Goal: Task Accomplishment & Management: Complete application form

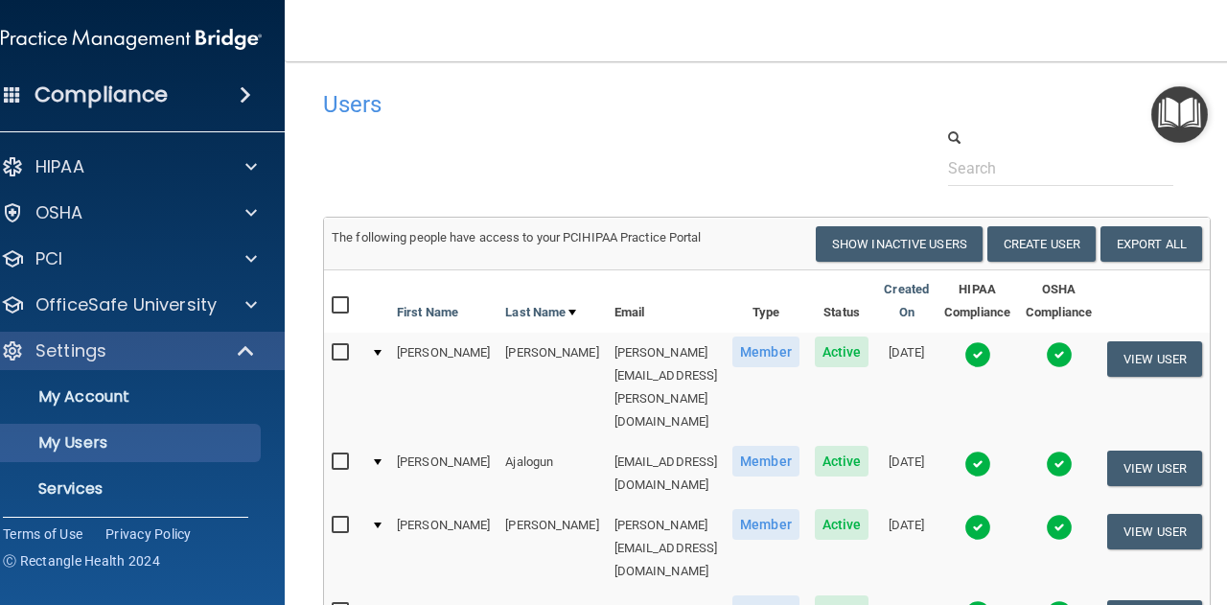
select select "20"
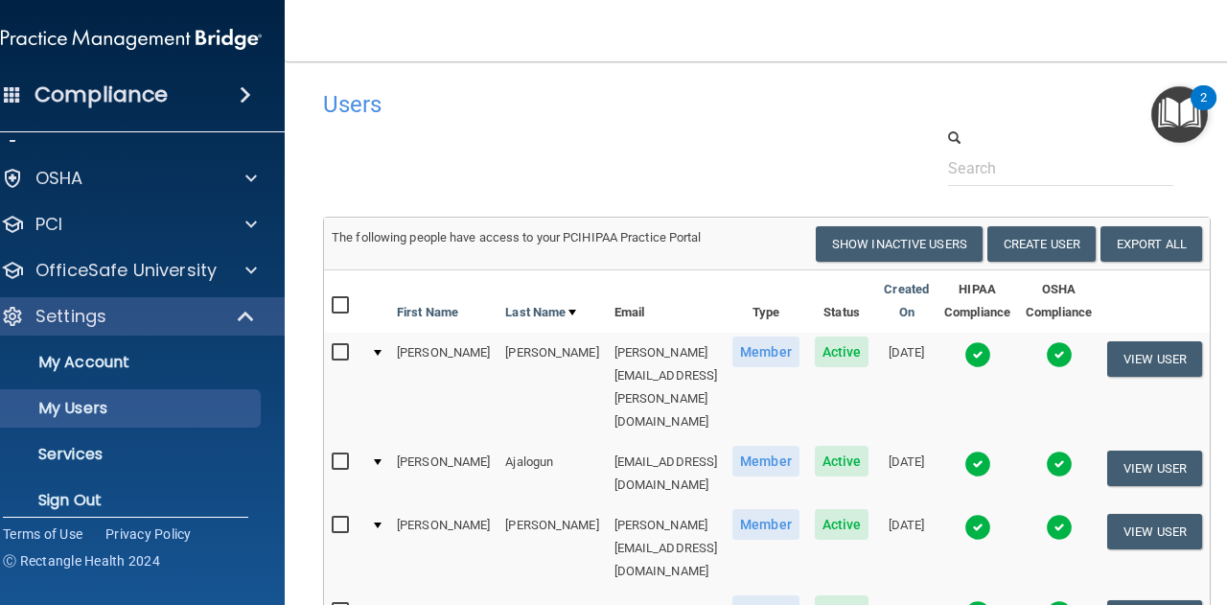
scroll to position [52, 0]
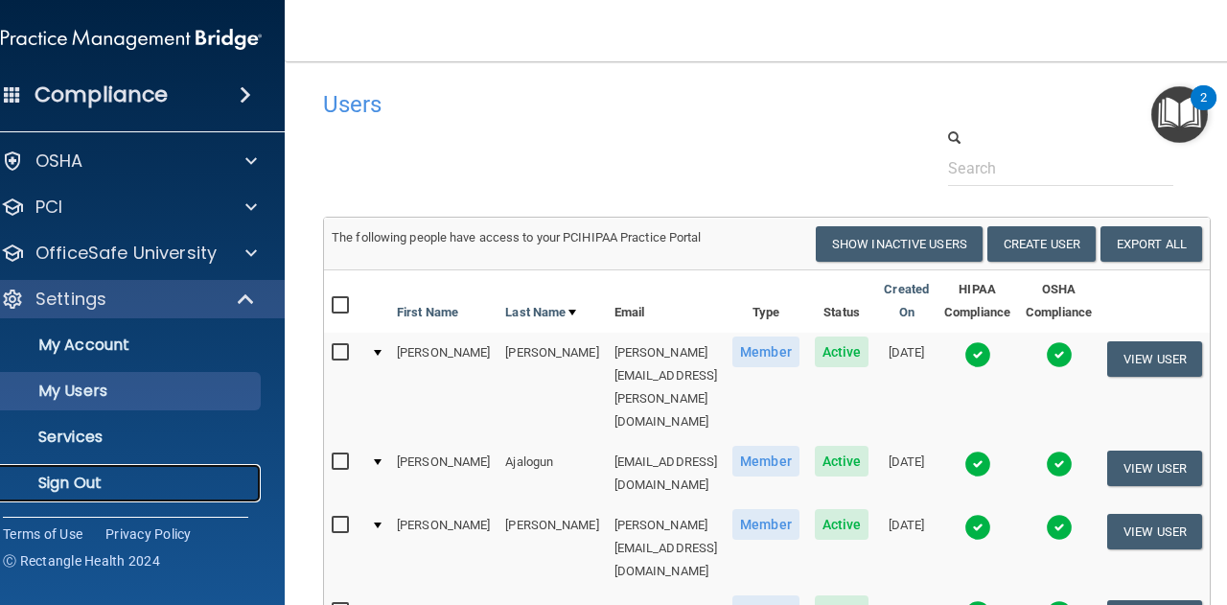
click at [63, 487] on p "Sign Out" at bounding box center [121, 483] width 262 height 19
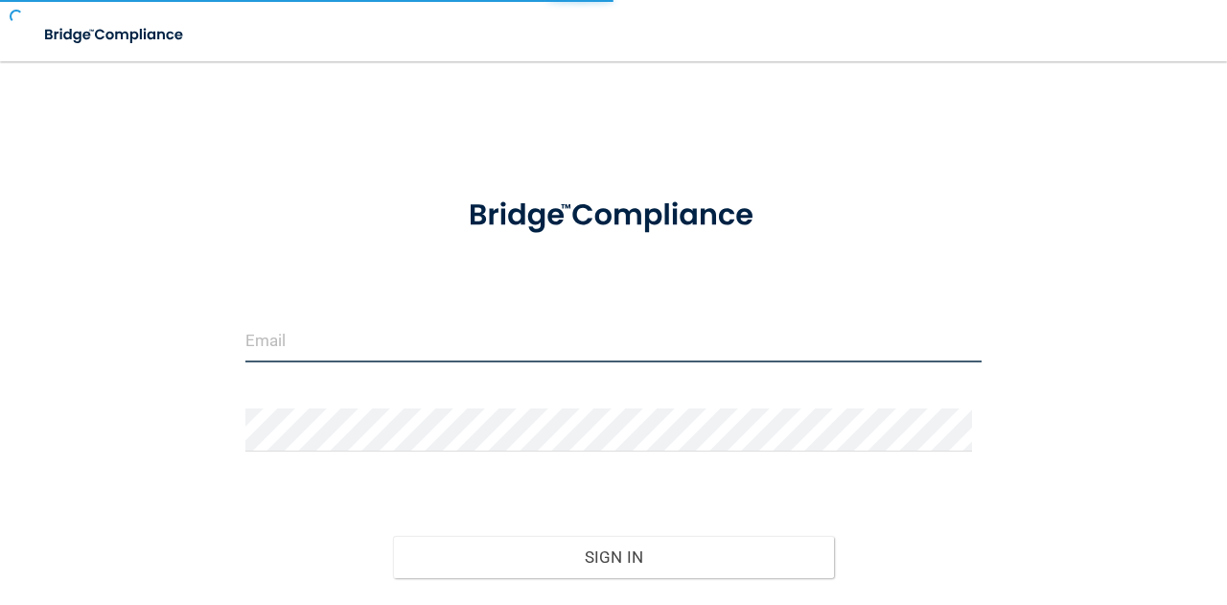
type input "[PERSON_NAME][EMAIL_ADDRESS][PERSON_NAME][DOMAIN_NAME]"
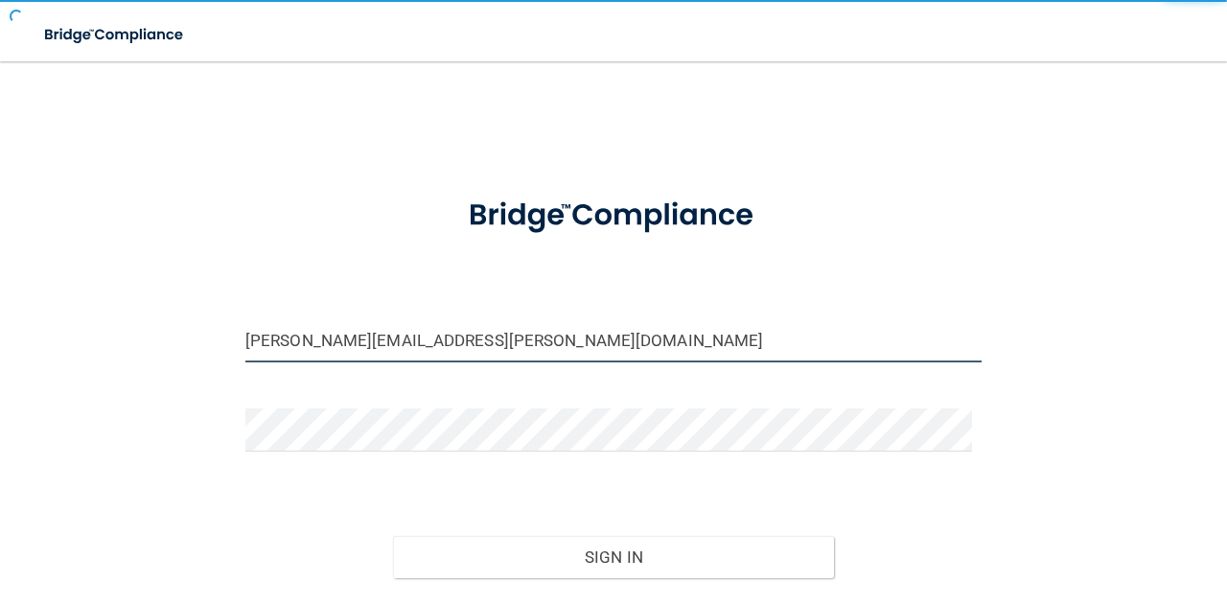
click at [419, 327] on input "[PERSON_NAME][EMAIL_ADDRESS][PERSON_NAME][DOMAIN_NAME]" at bounding box center [613, 340] width 736 height 43
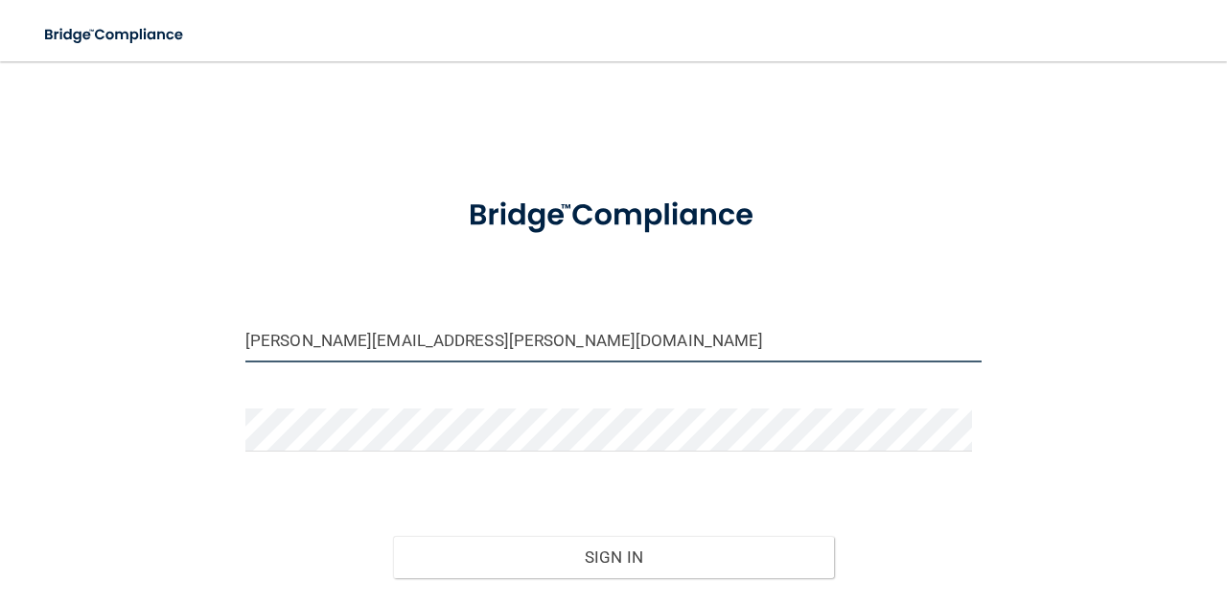
click at [419, 327] on input "[PERSON_NAME][EMAIL_ADDRESS][PERSON_NAME][DOMAIN_NAME]" at bounding box center [613, 340] width 736 height 43
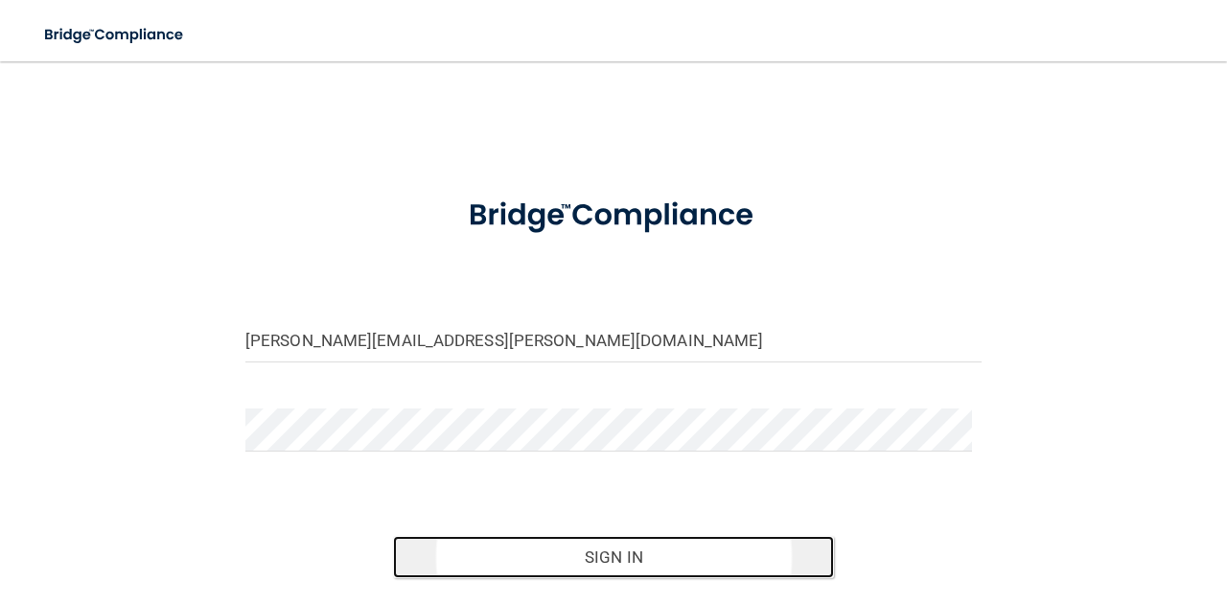
click at [504, 544] on button "Sign In" at bounding box center [614, 557] width 442 height 42
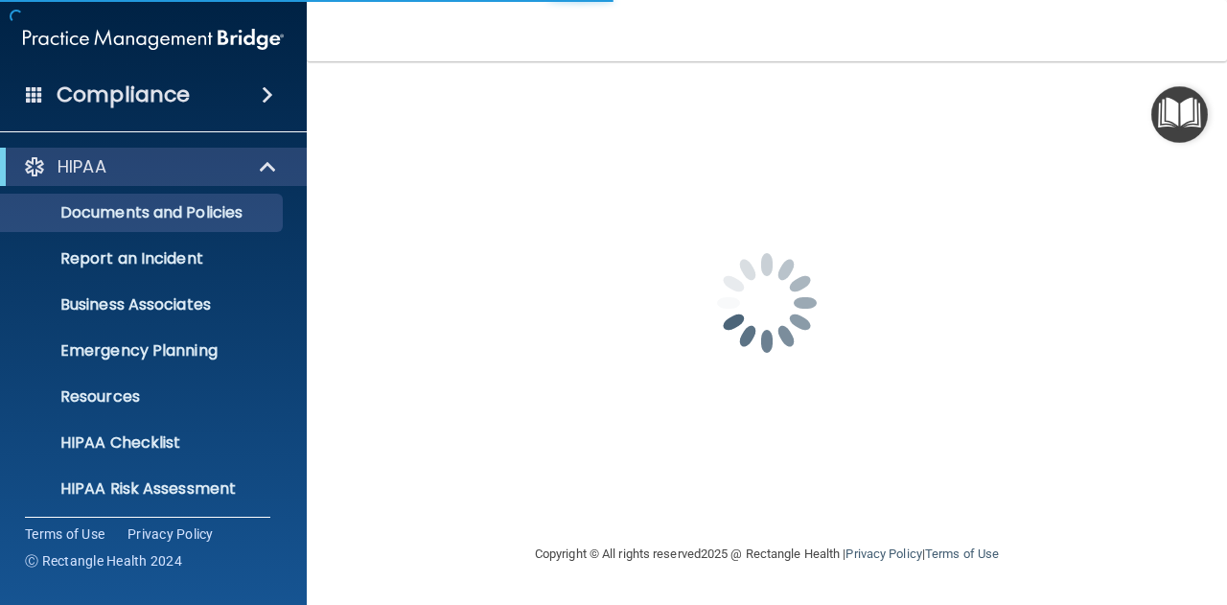
scroll to position [190, 0]
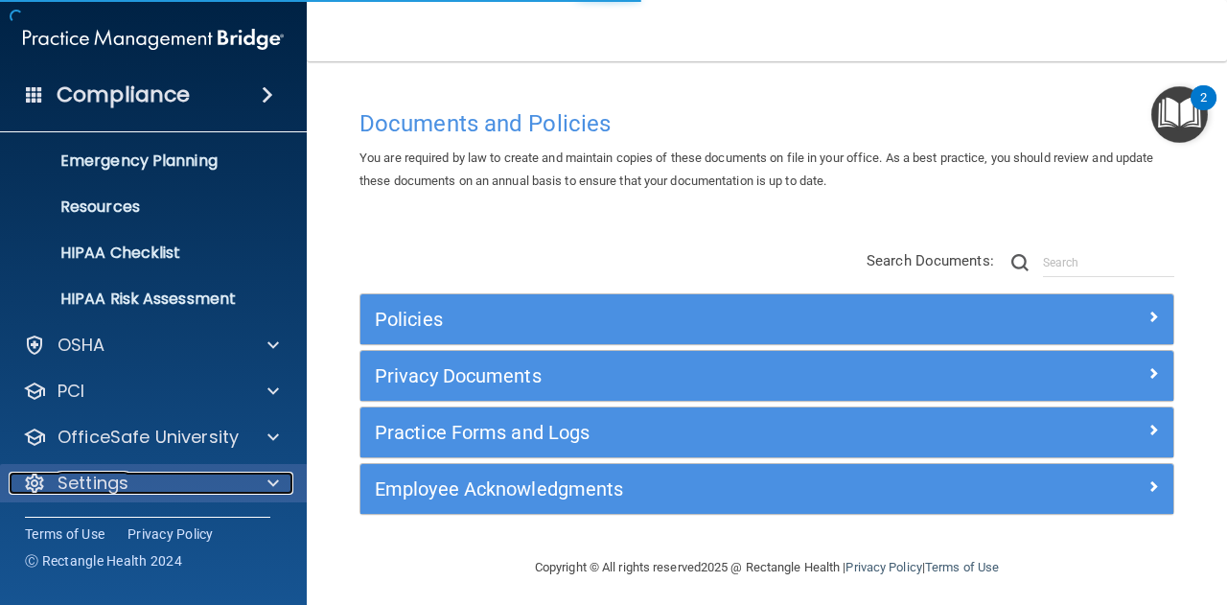
click at [255, 472] on div at bounding box center [270, 483] width 48 height 23
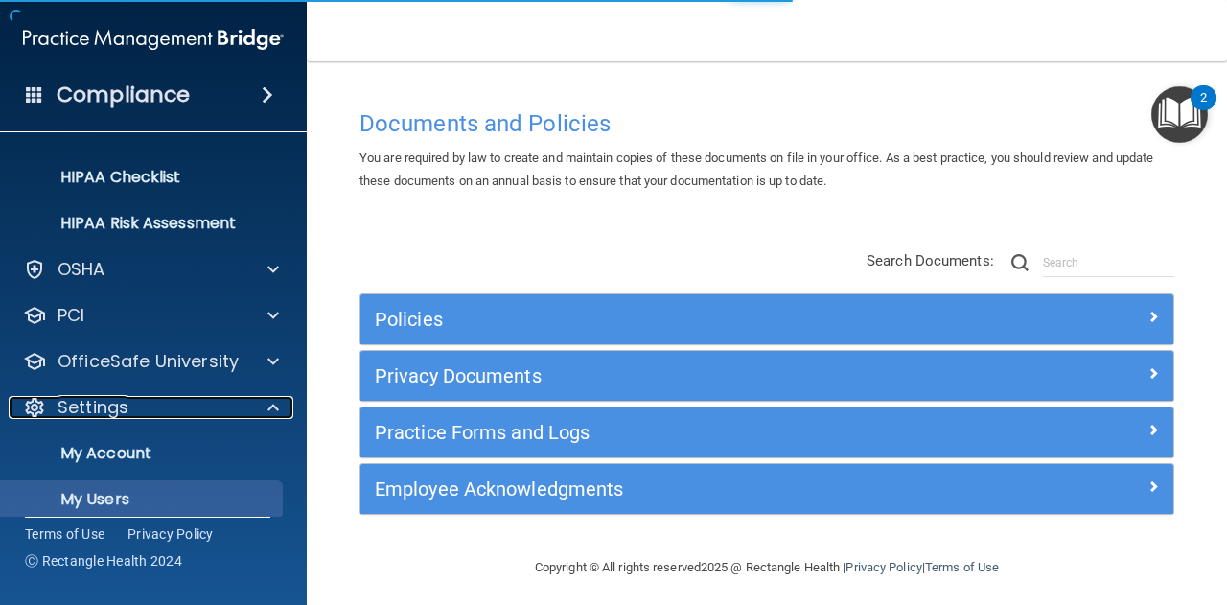
scroll to position [355, 0]
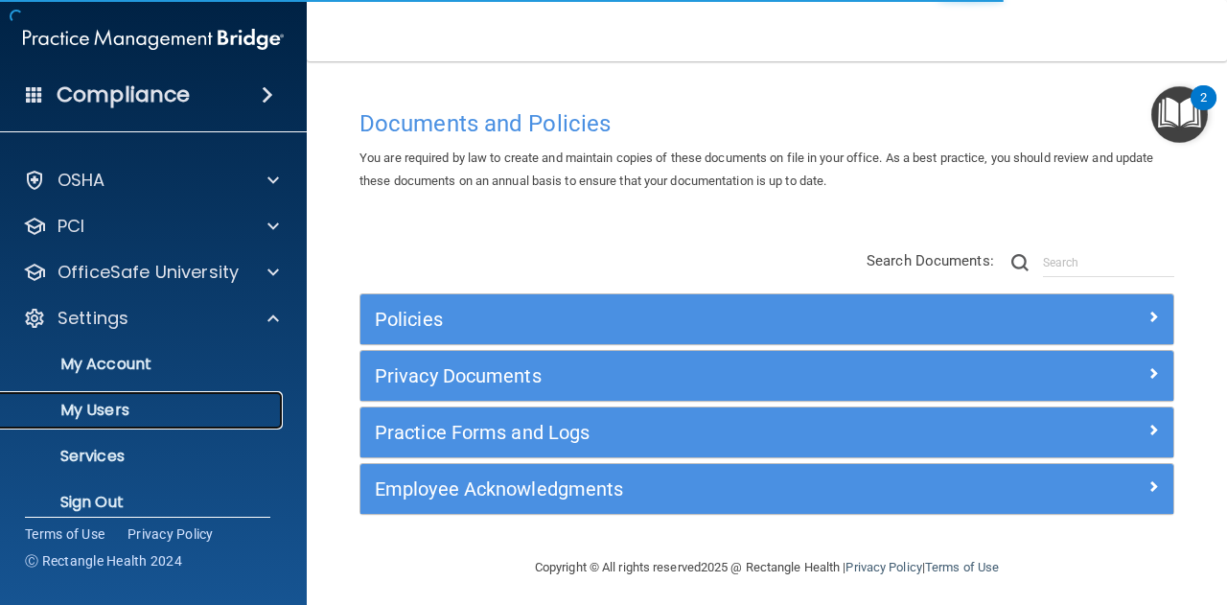
click at [202, 411] on p "My Users" at bounding box center [143, 410] width 262 height 19
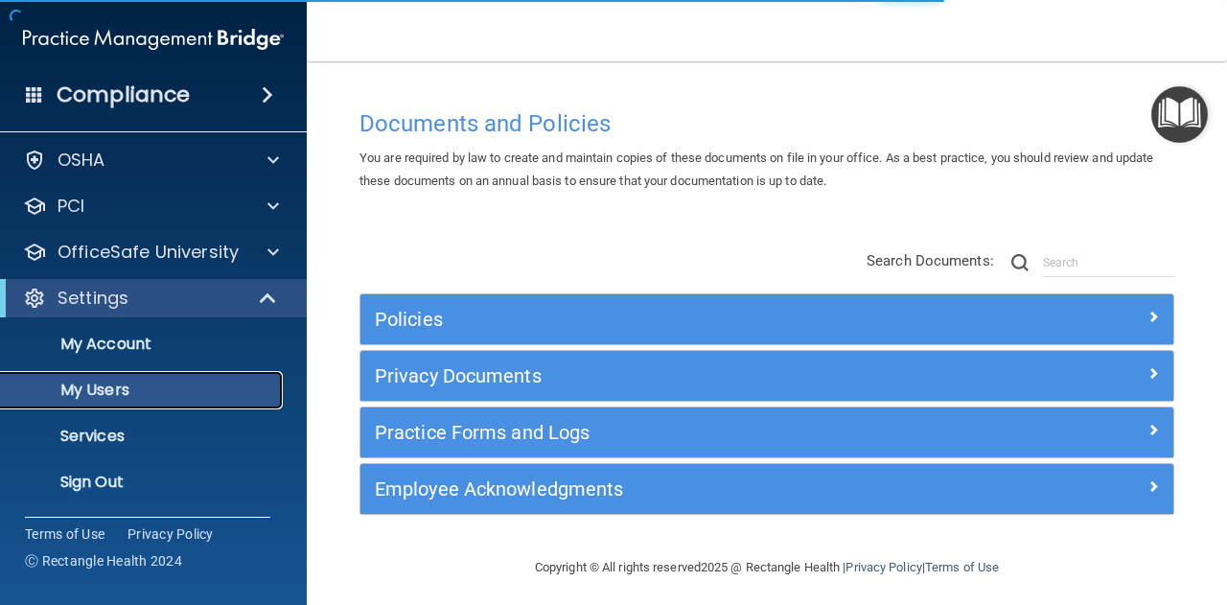
scroll to position [52, 0]
select select "20"
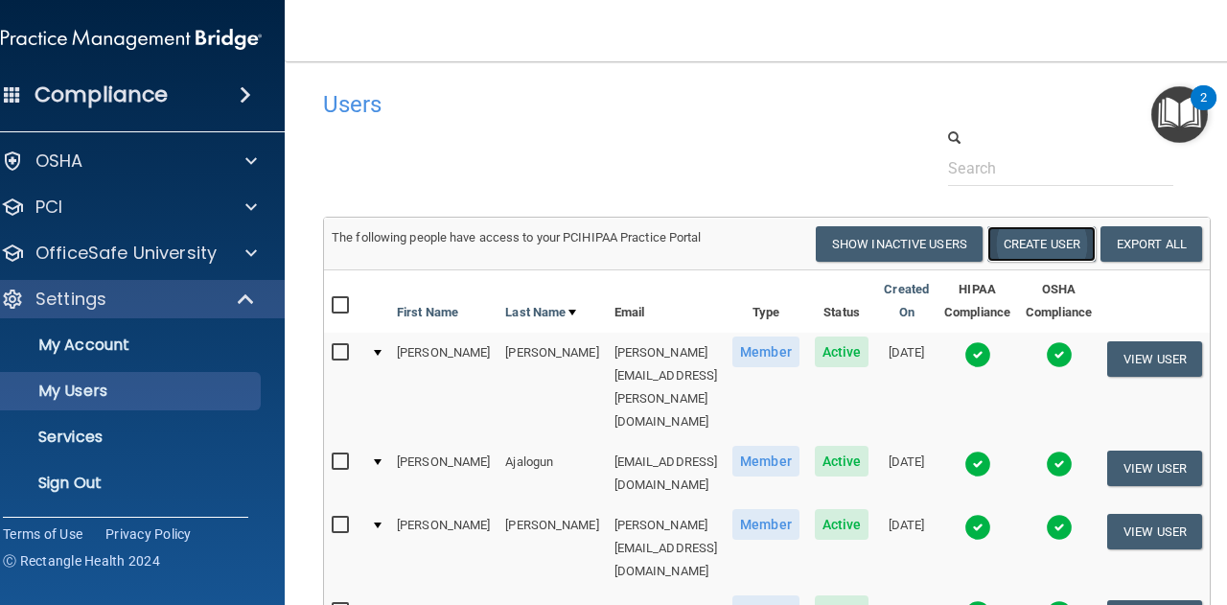
click at [1081, 241] on button "Create User" at bounding box center [1041, 243] width 108 height 35
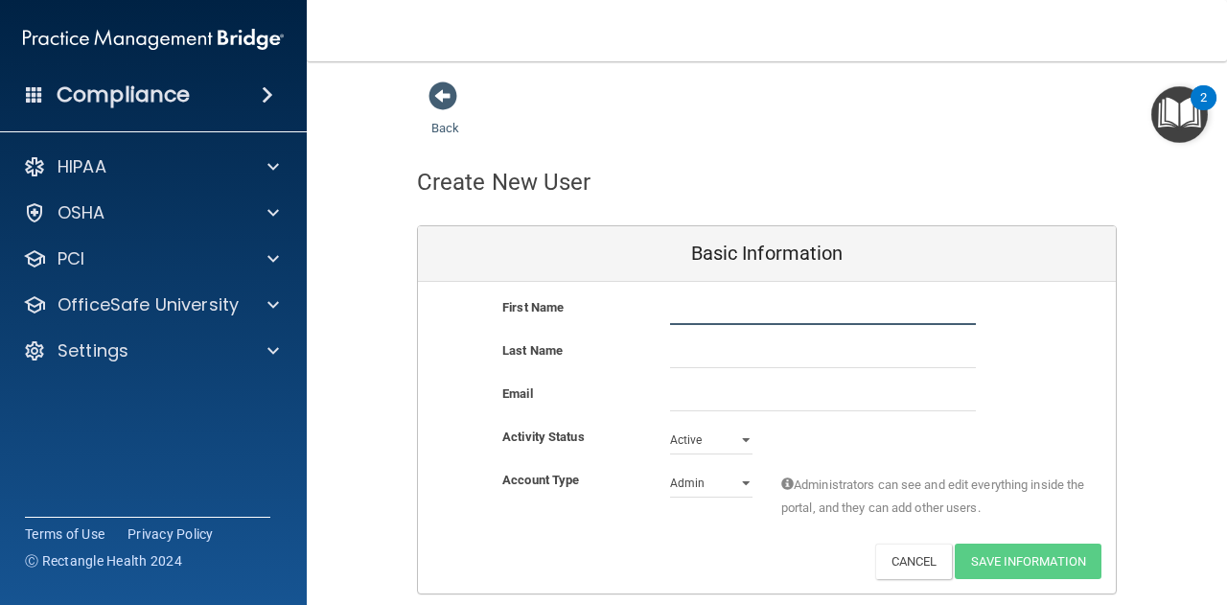
click at [794, 317] on input "text" at bounding box center [823, 310] width 306 height 29
type input "Alexxes"
type input "[PERSON_NAME]"
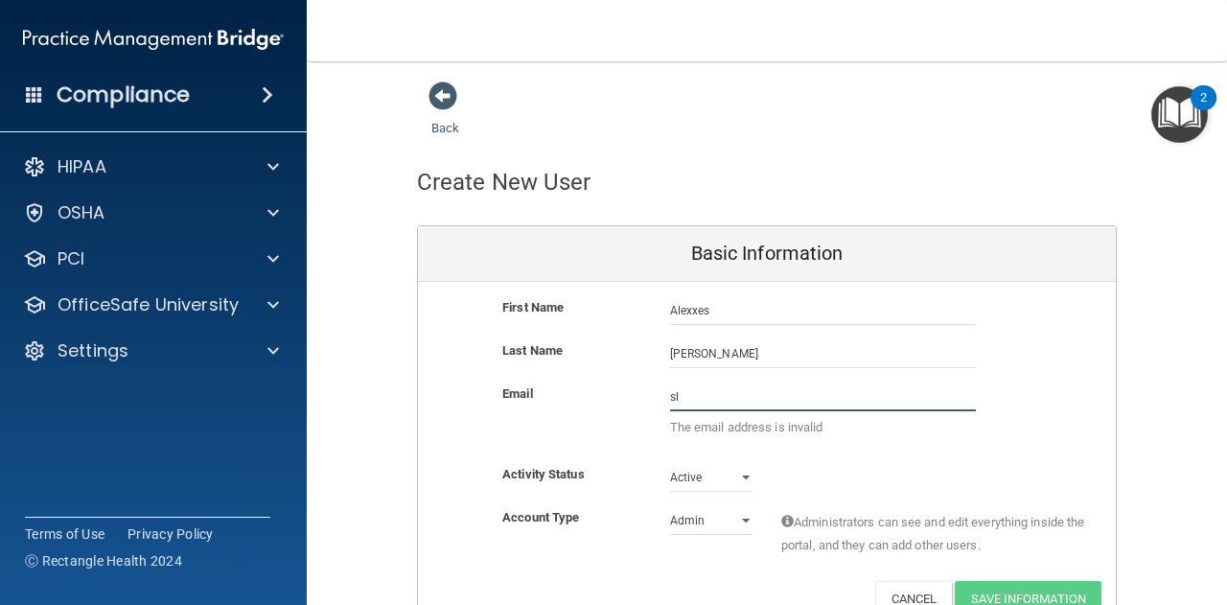
type input "s"
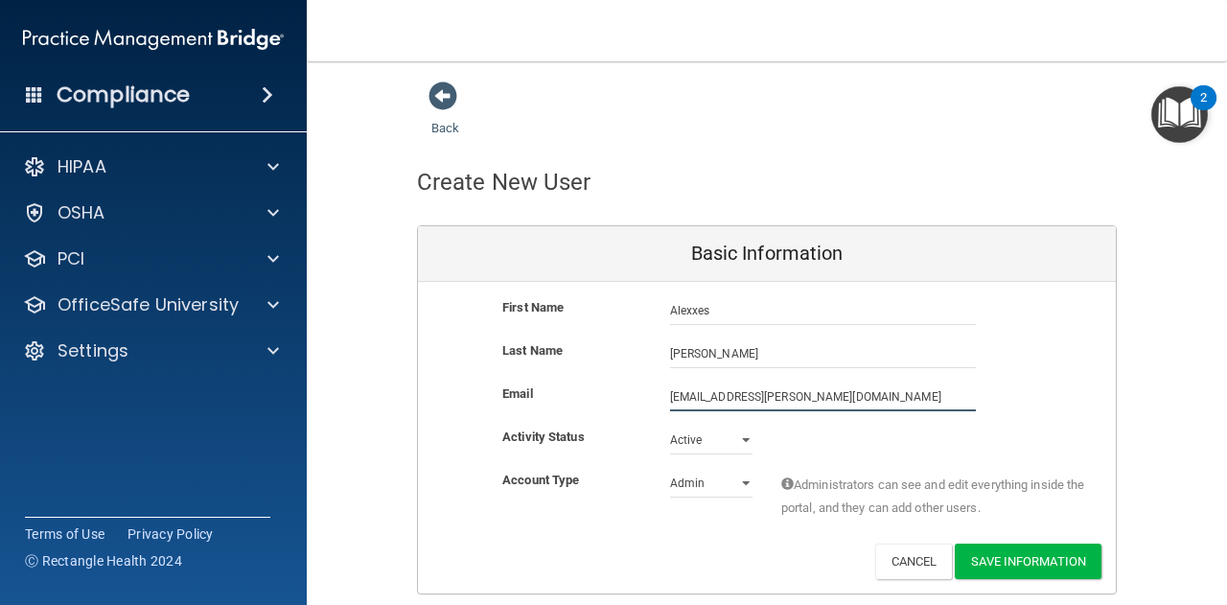
type input "[EMAIL_ADDRESS][PERSON_NAME][DOMAIN_NAME]"
click at [694, 480] on select "Admin Member" at bounding box center [711, 483] width 82 height 29
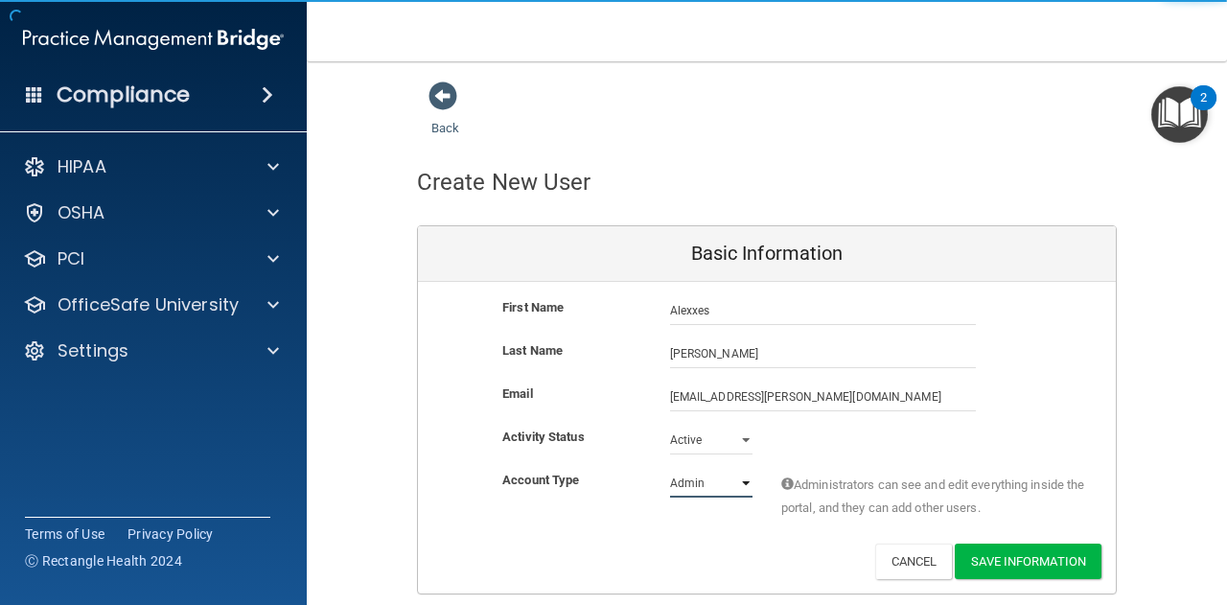
select select "practice_member"
click at [670, 469] on select "Admin Member" at bounding box center [711, 483] width 82 height 29
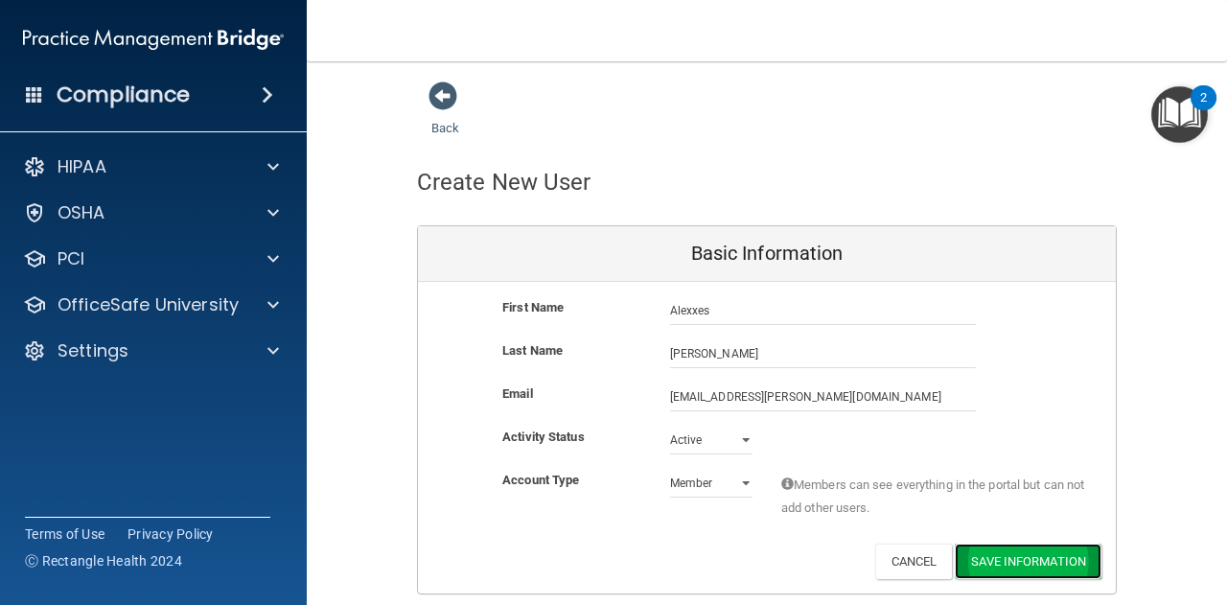
click at [1016, 556] on button "Save Information" at bounding box center [1028, 561] width 147 height 35
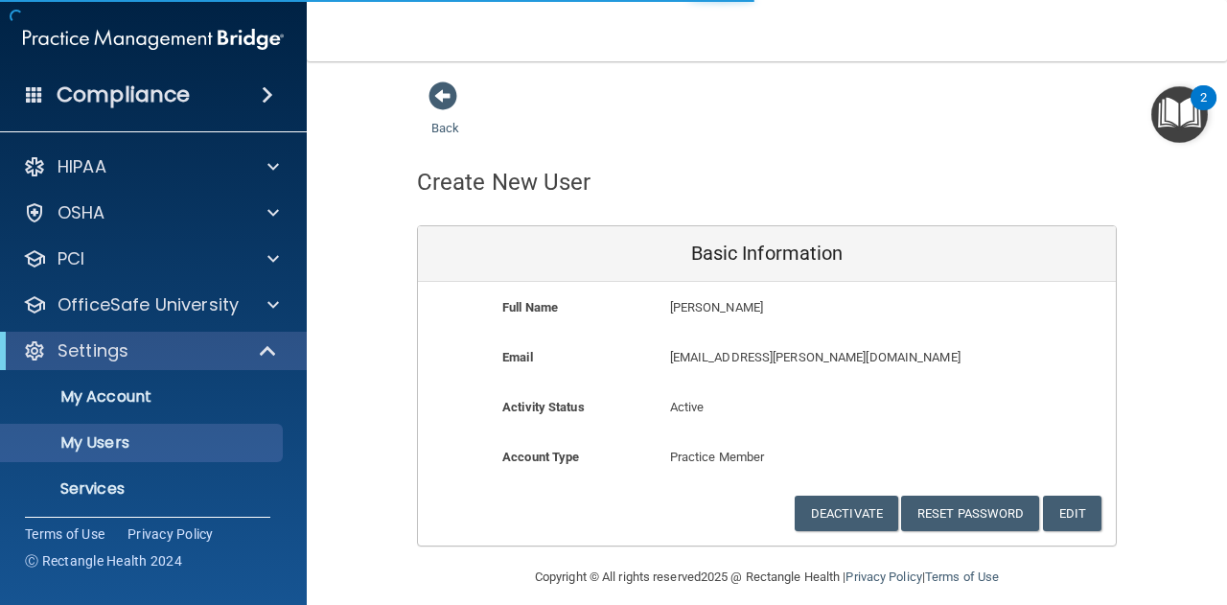
select select "20"
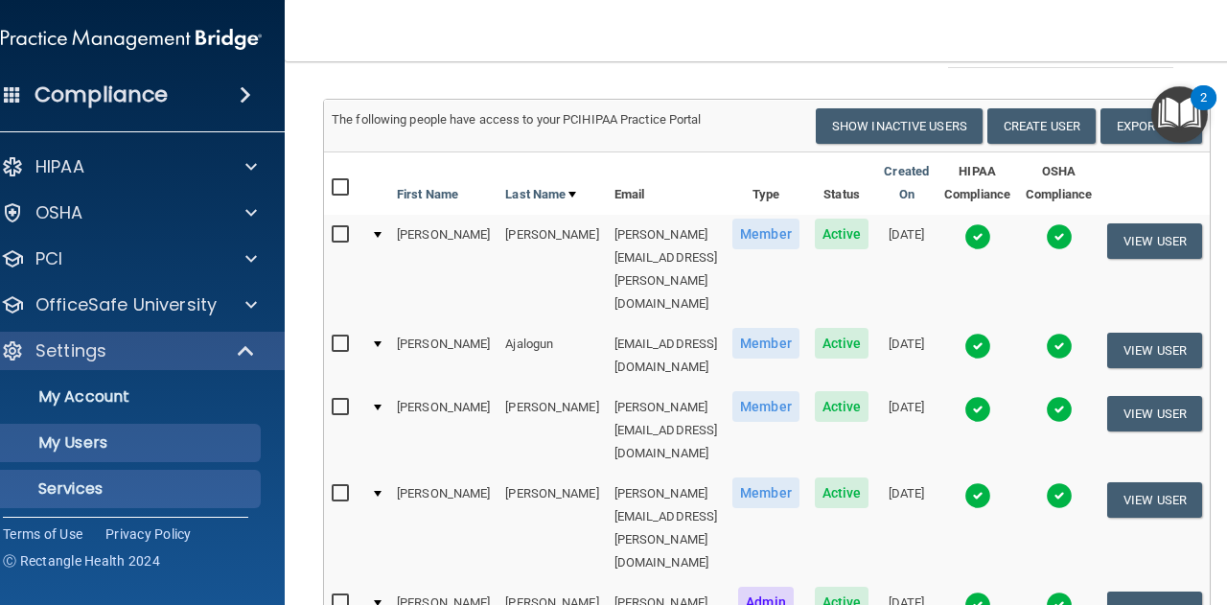
scroll to position [52, 0]
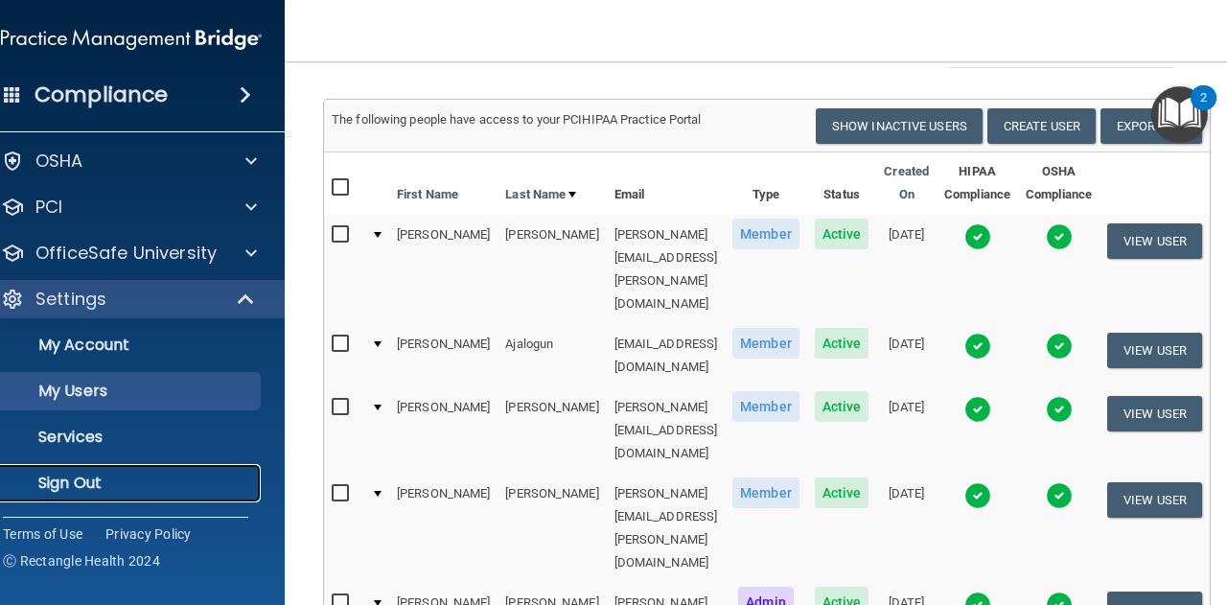
click at [110, 479] on p "Sign Out" at bounding box center [121, 483] width 262 height 19
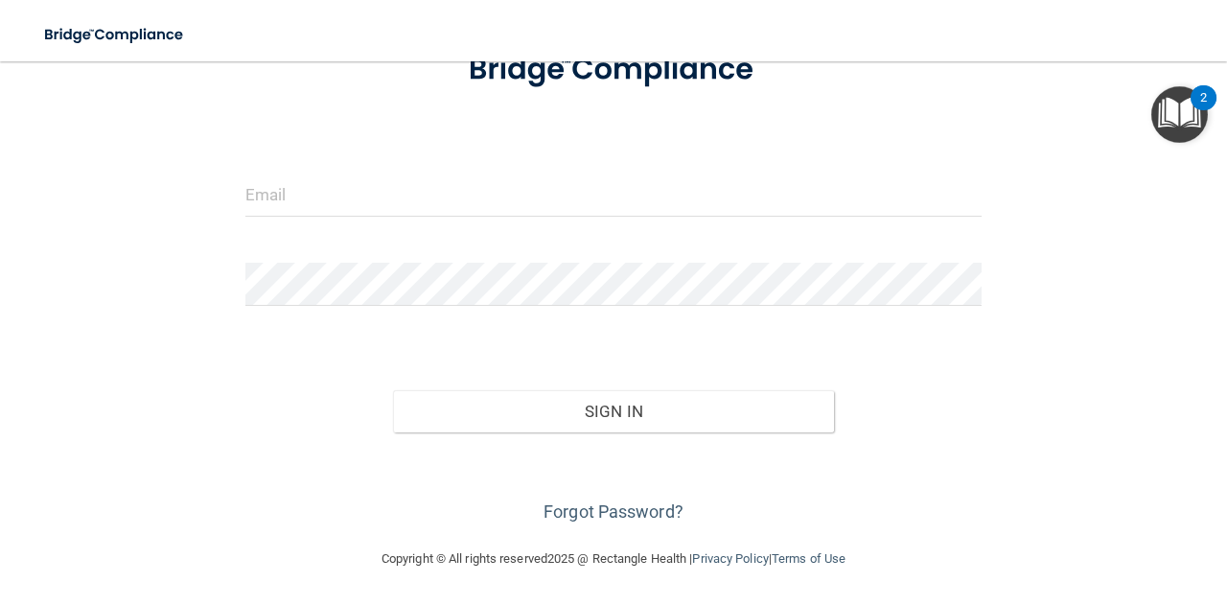
scroll to position [144, 0]
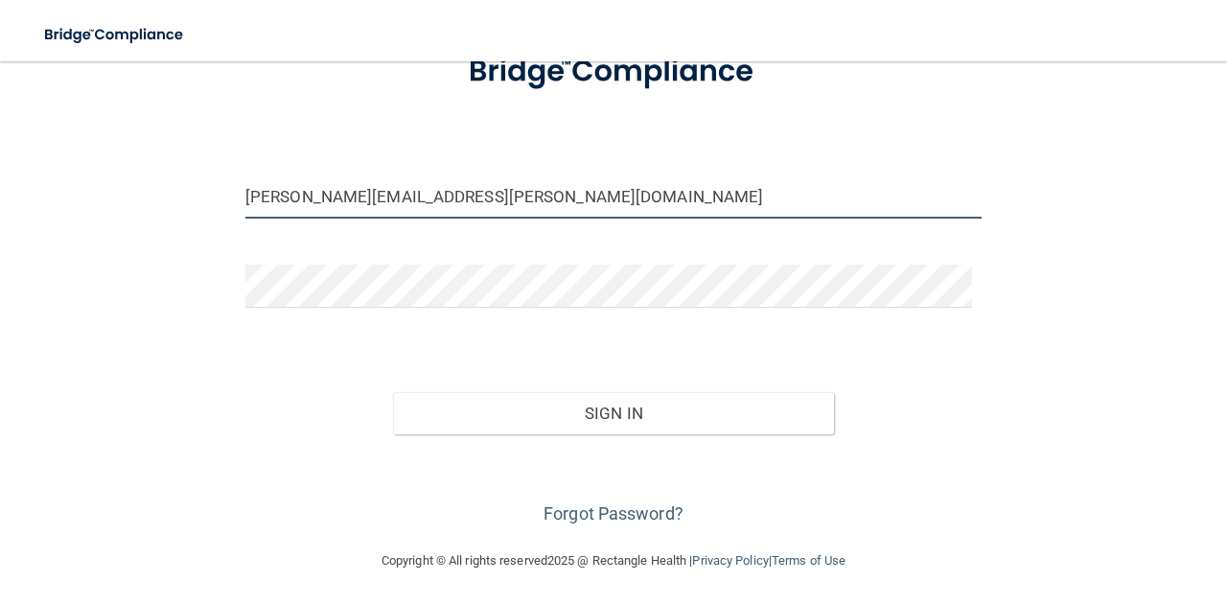
click at [441, 189] on input "[PERSON_NAME][EMAIL_ADDRESS][PERSON_NAME][DOMAIN_NAME]" at bounding box center [613, 196] width 736 height 43
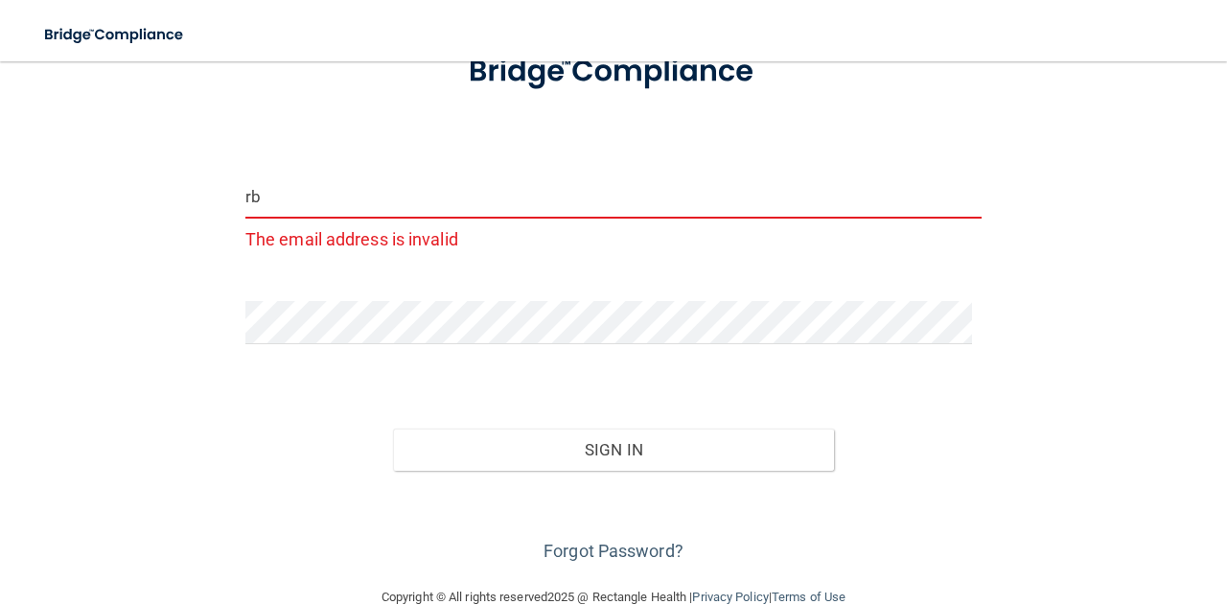
type input "[EMAIL_ADDRESS][DOMAIN_NAME]"
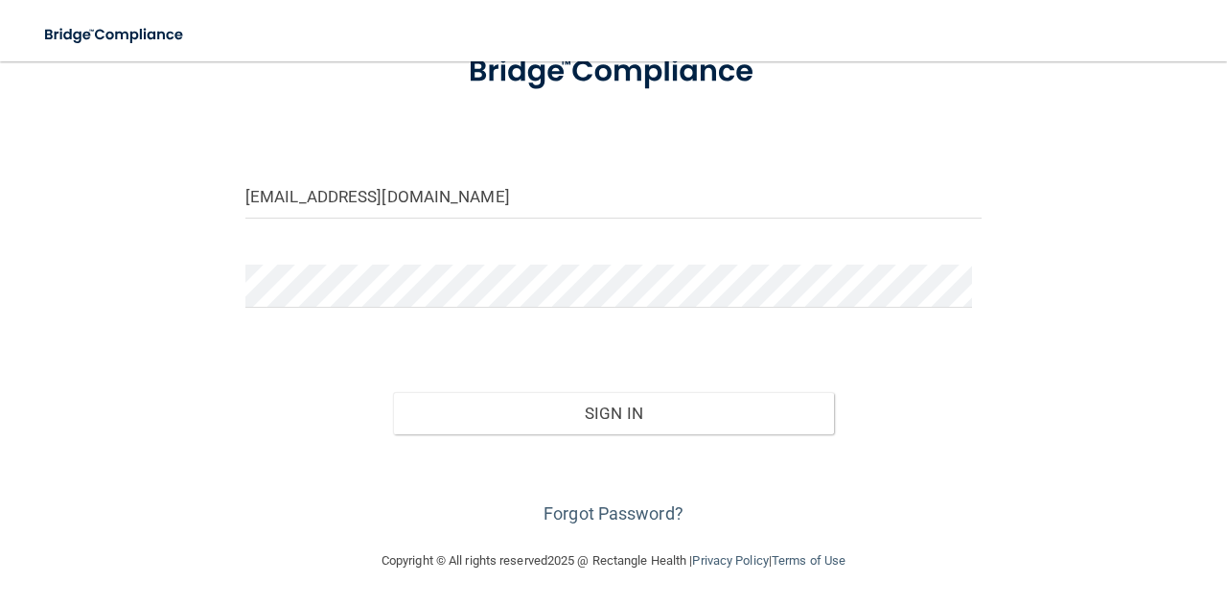
click at [484, 386] on div "Sign In" at bounding box center [613, 394] width 765 height 81
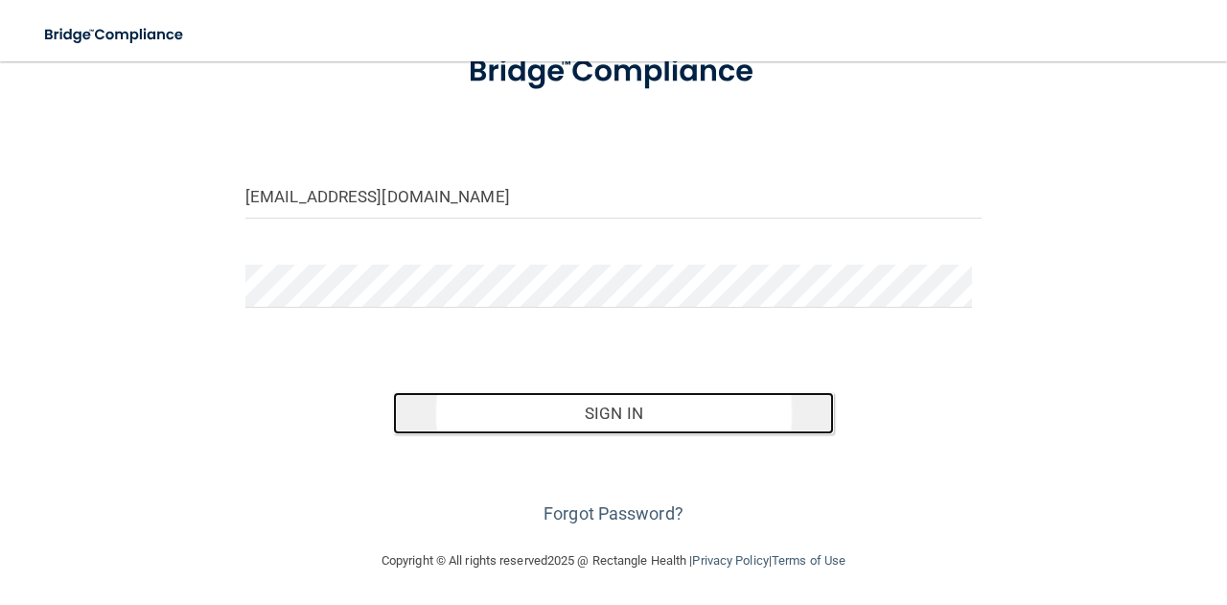
click at [484, 392] on button "Sign In" at bounding box center [614, 413] width 442 height 42
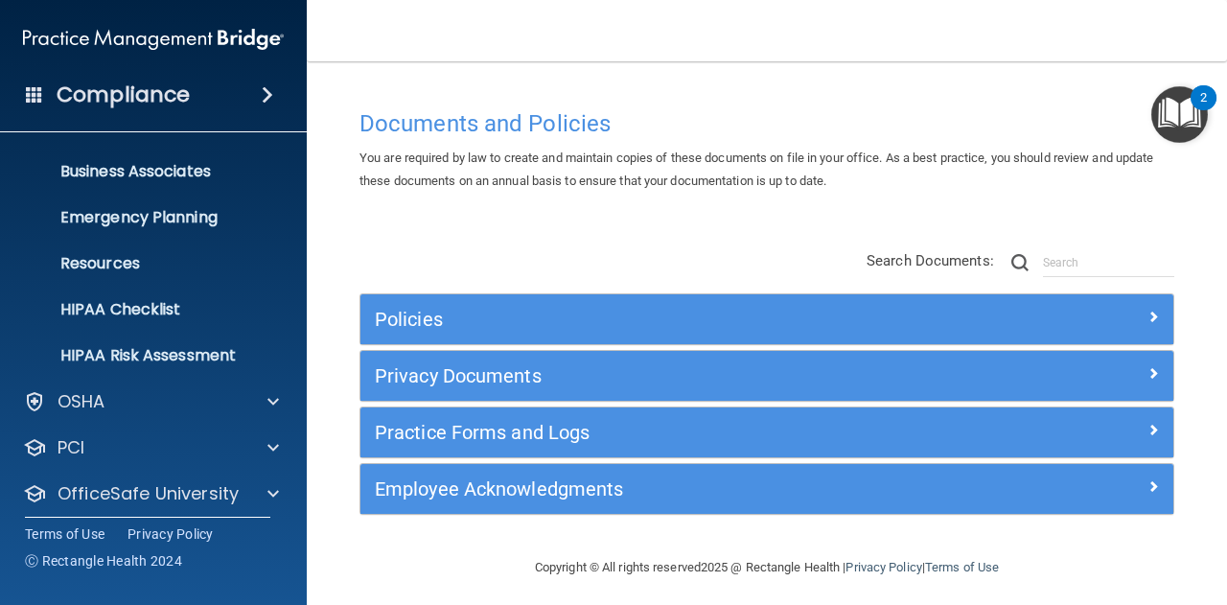
scroll to position [190, 0]
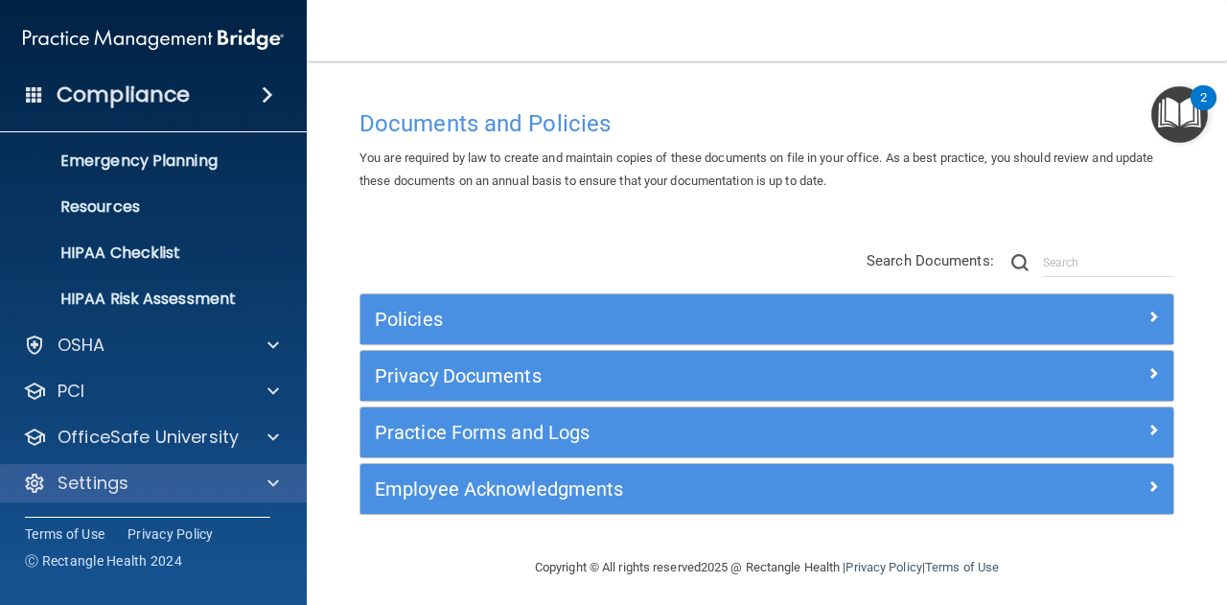
click at [253, 467] on div "Settings" at bounding box center [154, 483] width 308 height 38
click at [272, 478] on span at bounding box center [273, 483] width 12 height 23
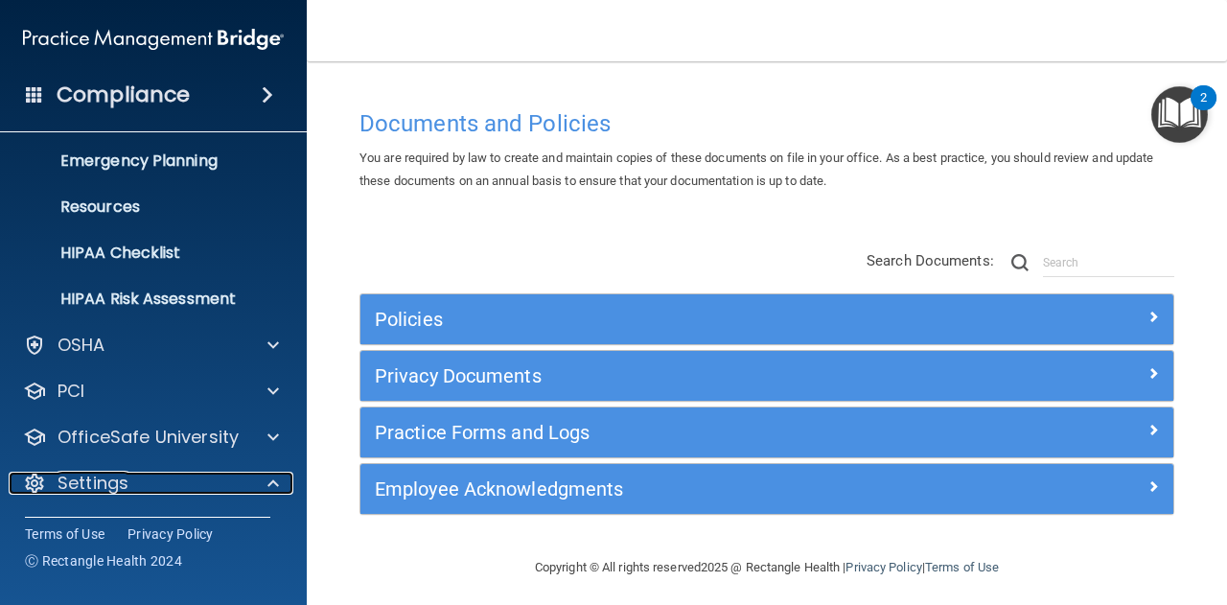
scroll to position [355, 0]
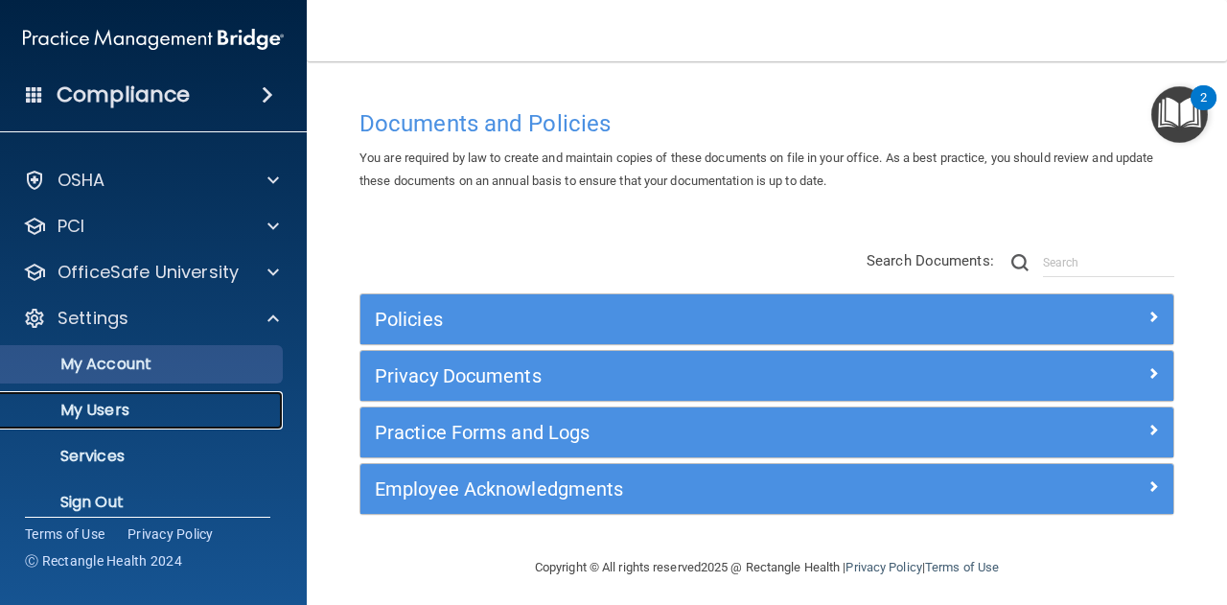
drag, startPoint x: 199, startPoint y: 411, endPoint x: 235, endPoint y: 337, distance: 81.9
click at [199, 412] on p "My Users" at bounding box center [143, 410] width 262 height 19
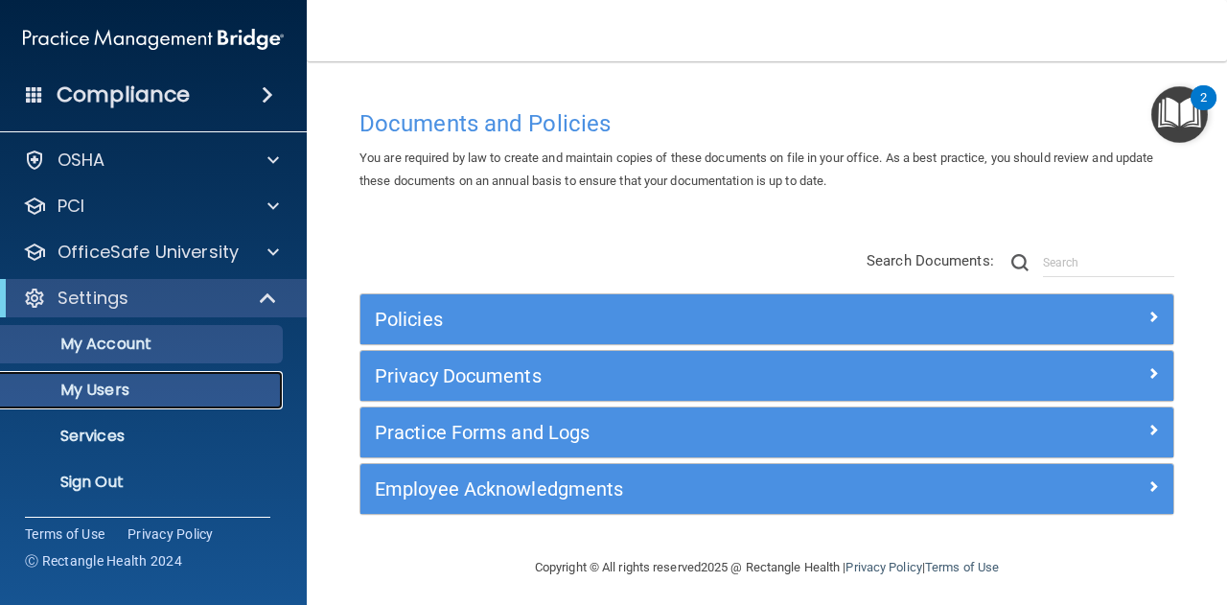
scroll to position [52, 0]
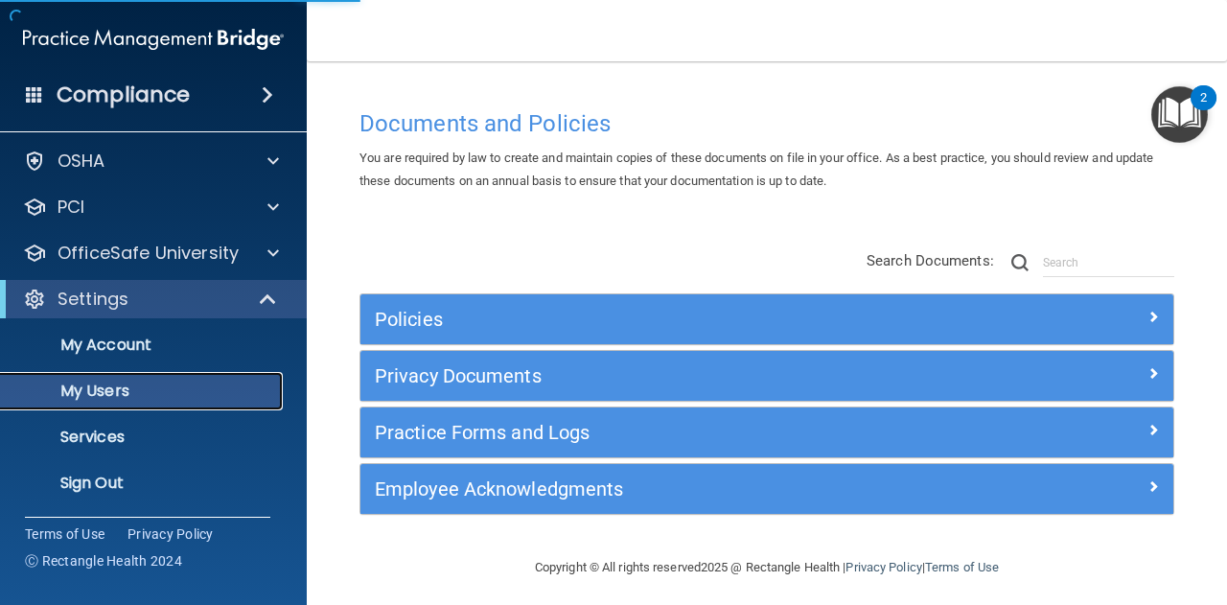
select select "20"
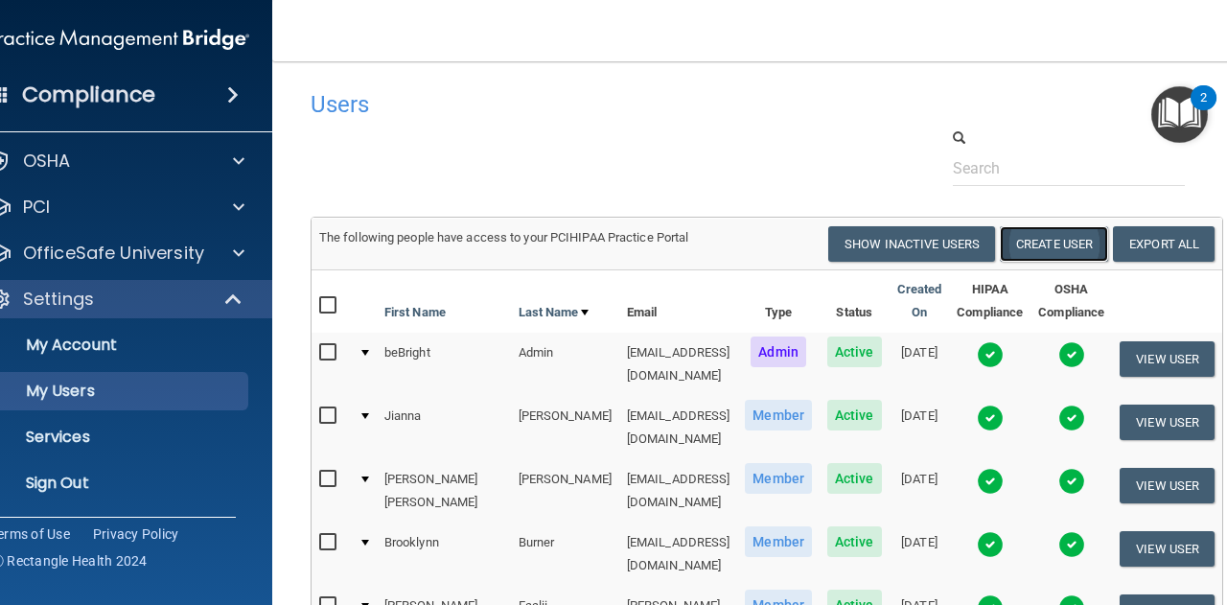
click at [1042, 250] on button "Create User" at bounding box center [1054, 243] width 108 height 35
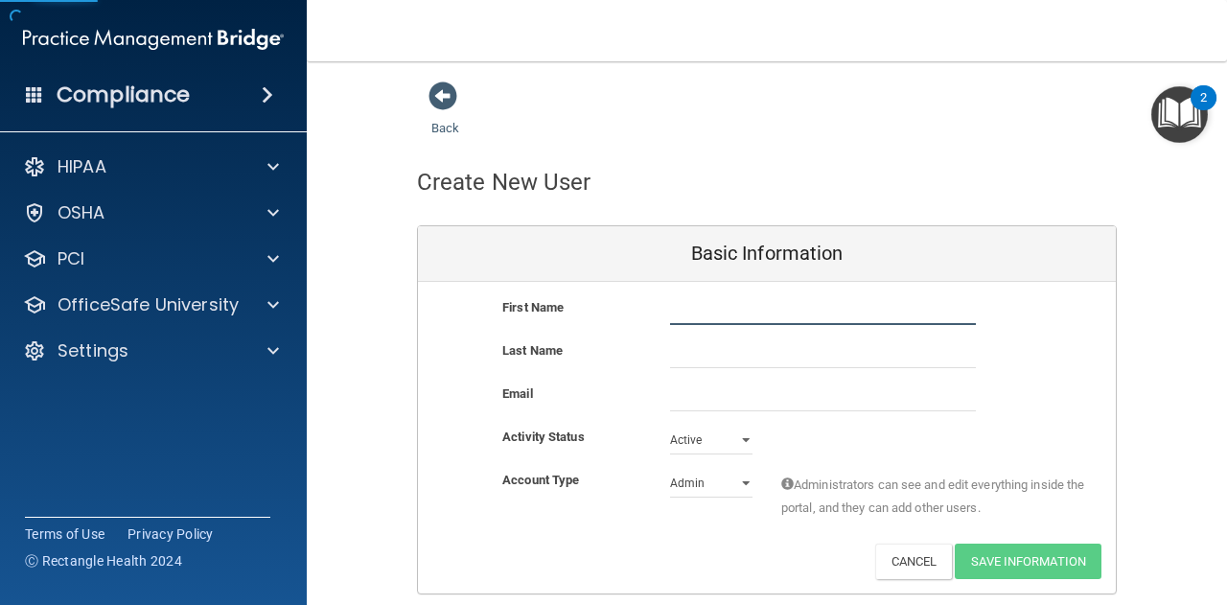
click at [836, 319] on input "text" at bounding box center [823, 310] width 306 height 29
type input "[PERSON_NAME]"
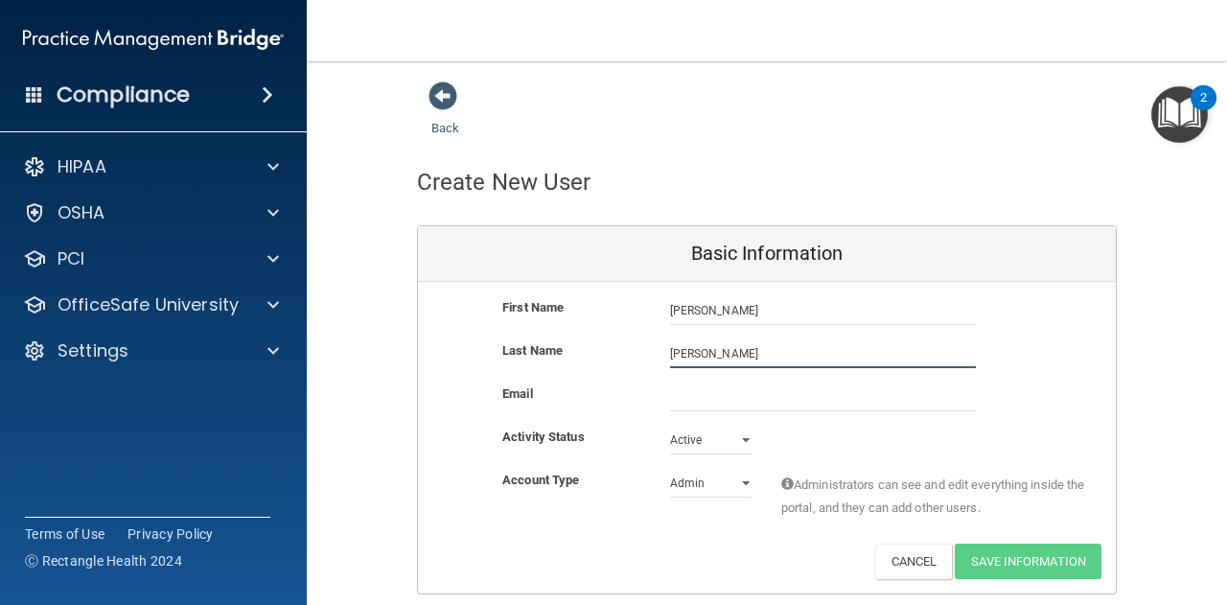
type input "[PERSON_NAME]"
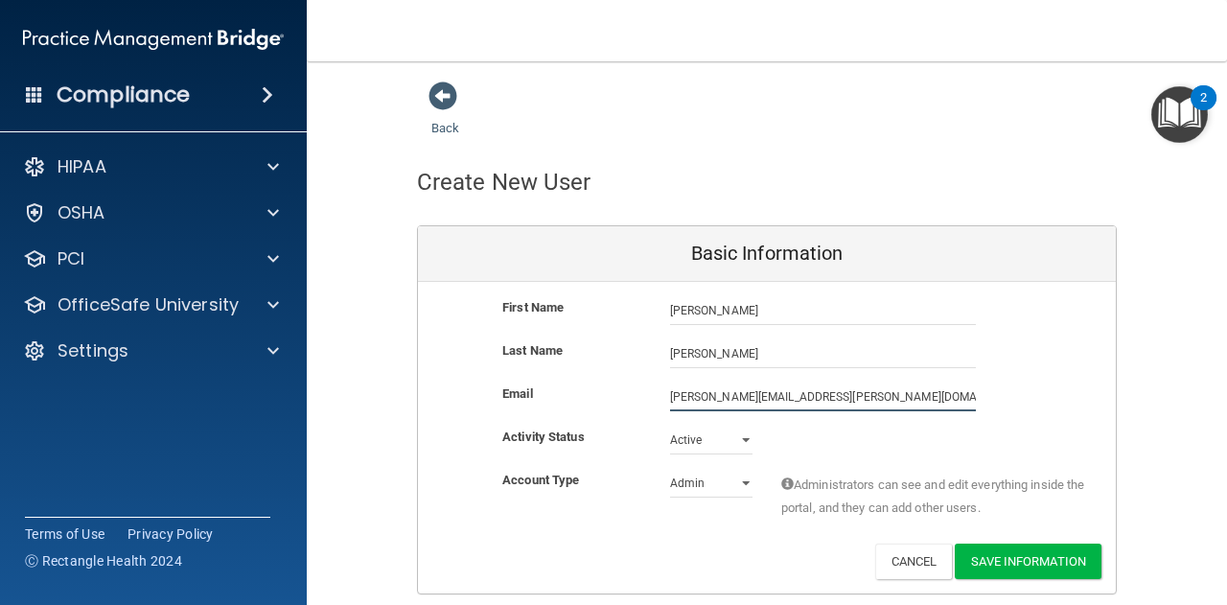
type input "[PERSON_NAME][EMAIL_ADDRESS][PERSON_NAME][DOMAIN_NAME]"
click at [692, 499] on div "Account Type Practice Admin Admin Member Financial Institution Business Associa…" at bounding box center [767, 499] width 698 height 60
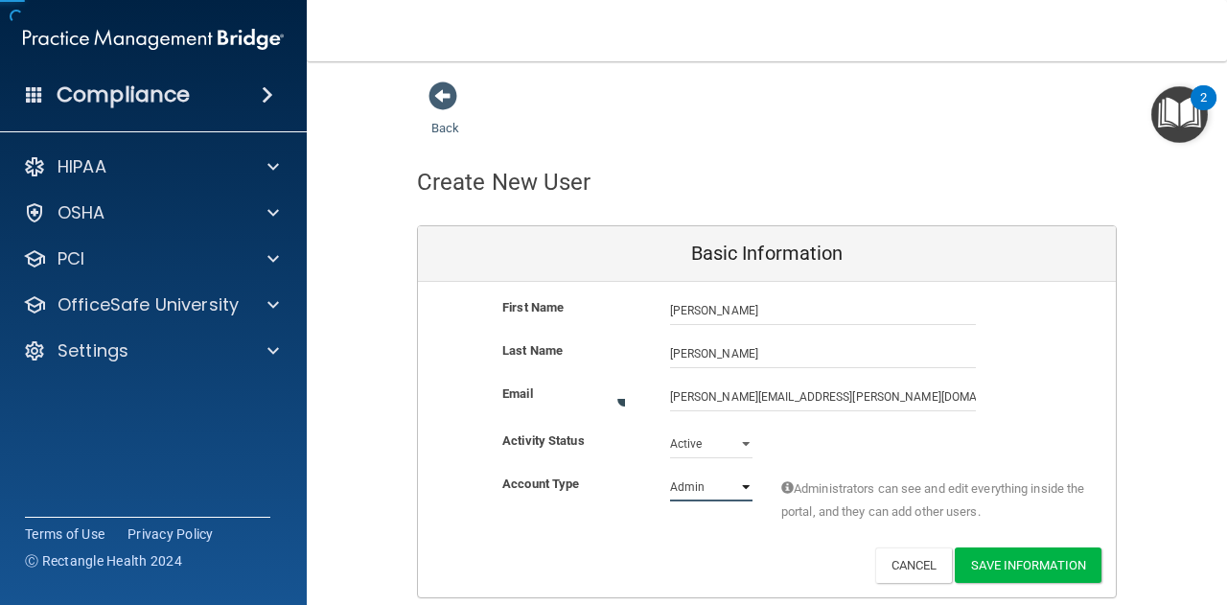
click at [693, 492] on select "Admin Member" at bounding box center [711, 487] width 82 height 29
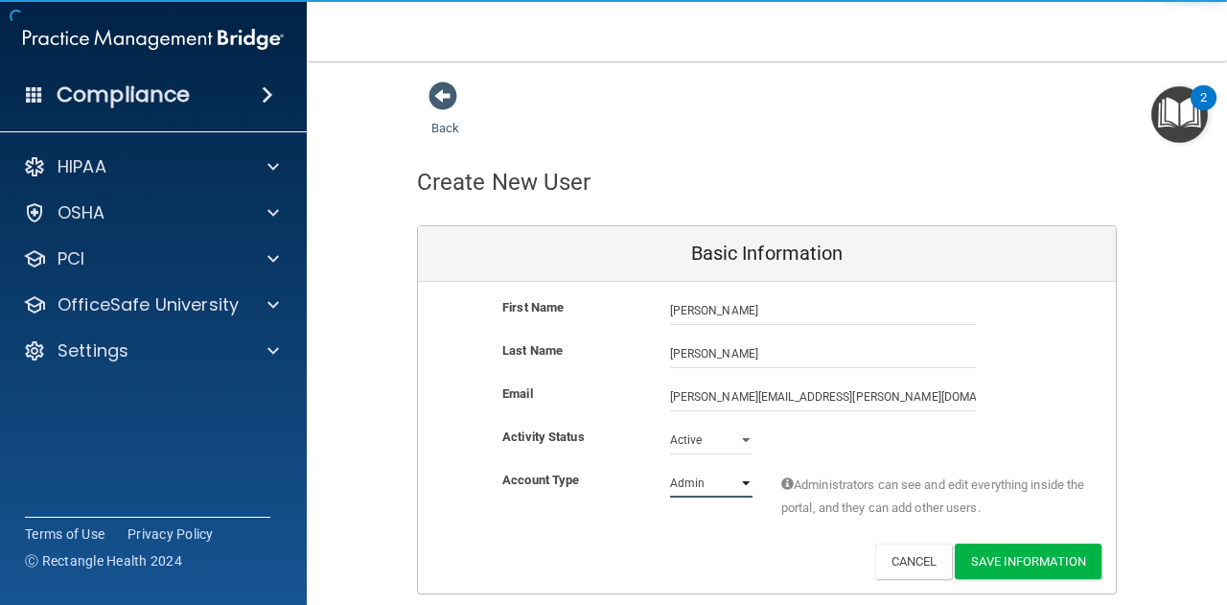
select select "practice_member"
click at [670, 469] on select "Admin Member" at bounding box center [711, 483] width 82 height 29
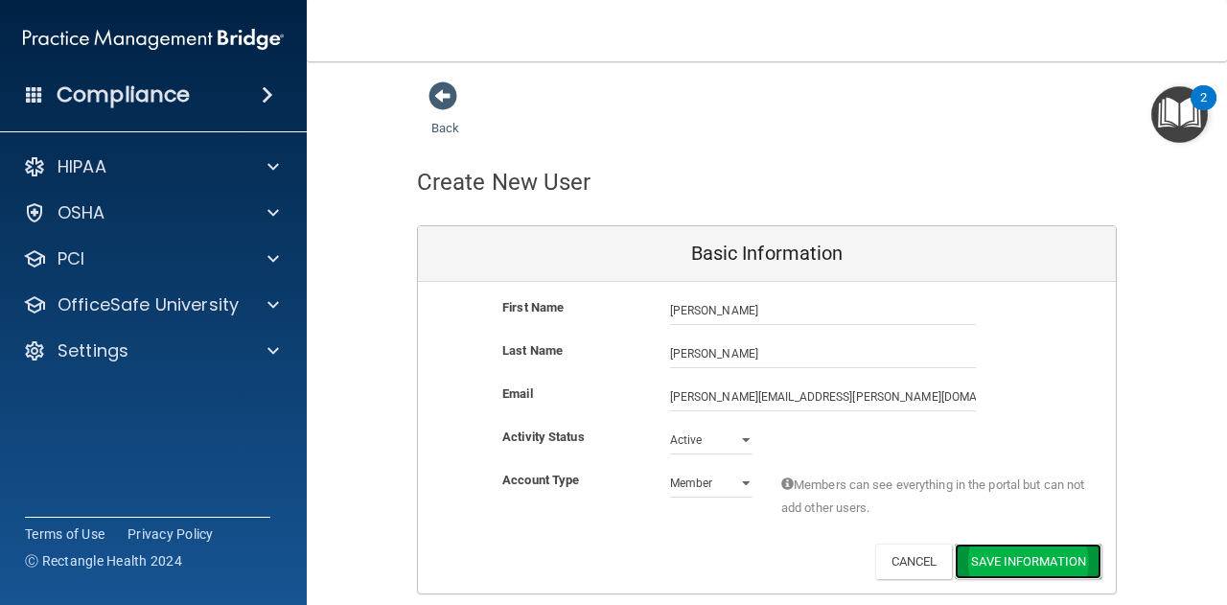
click at [1027, 553] on button "Save Information" at bounding box center [1028, 561] width 147 height 35
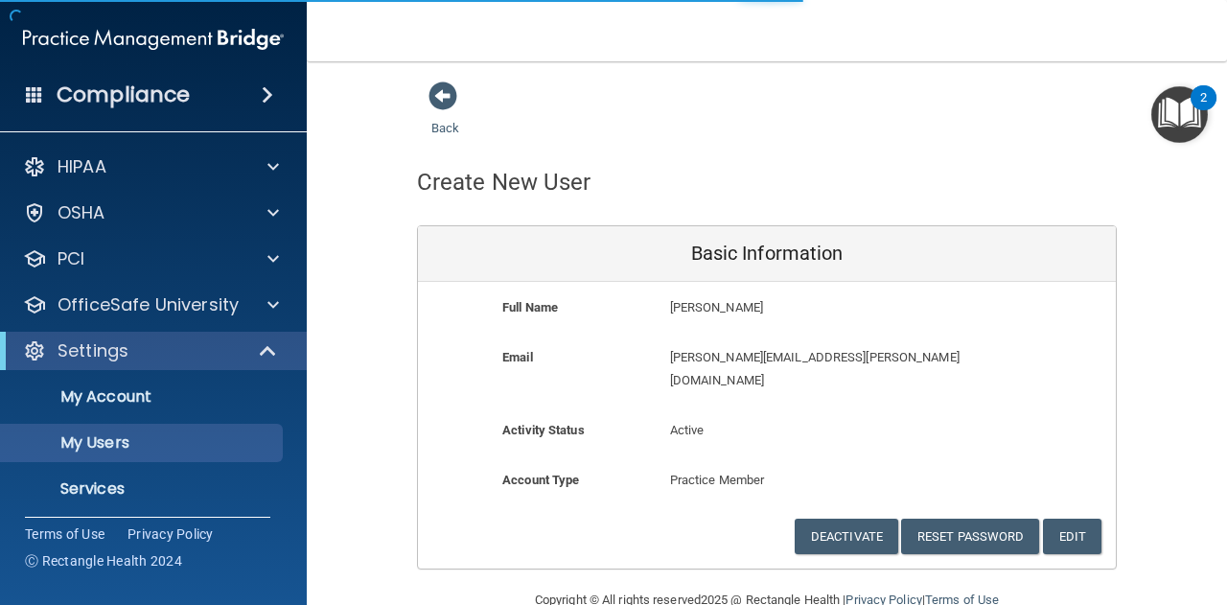
select select "20"
